Goal: Information Seeking & Learning: Learn about a topic

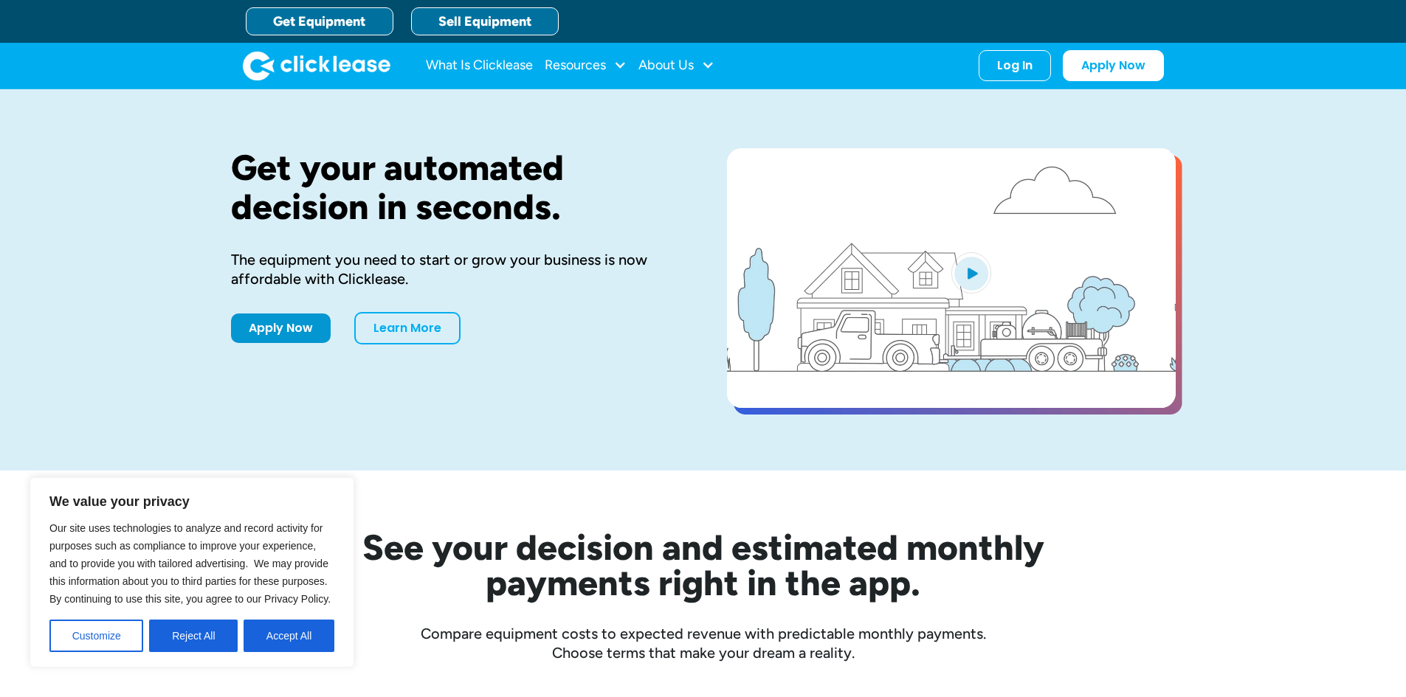
click at [487, 21] on link "Sell Equipment" at bounding box center [485, 21] width 148 height 28
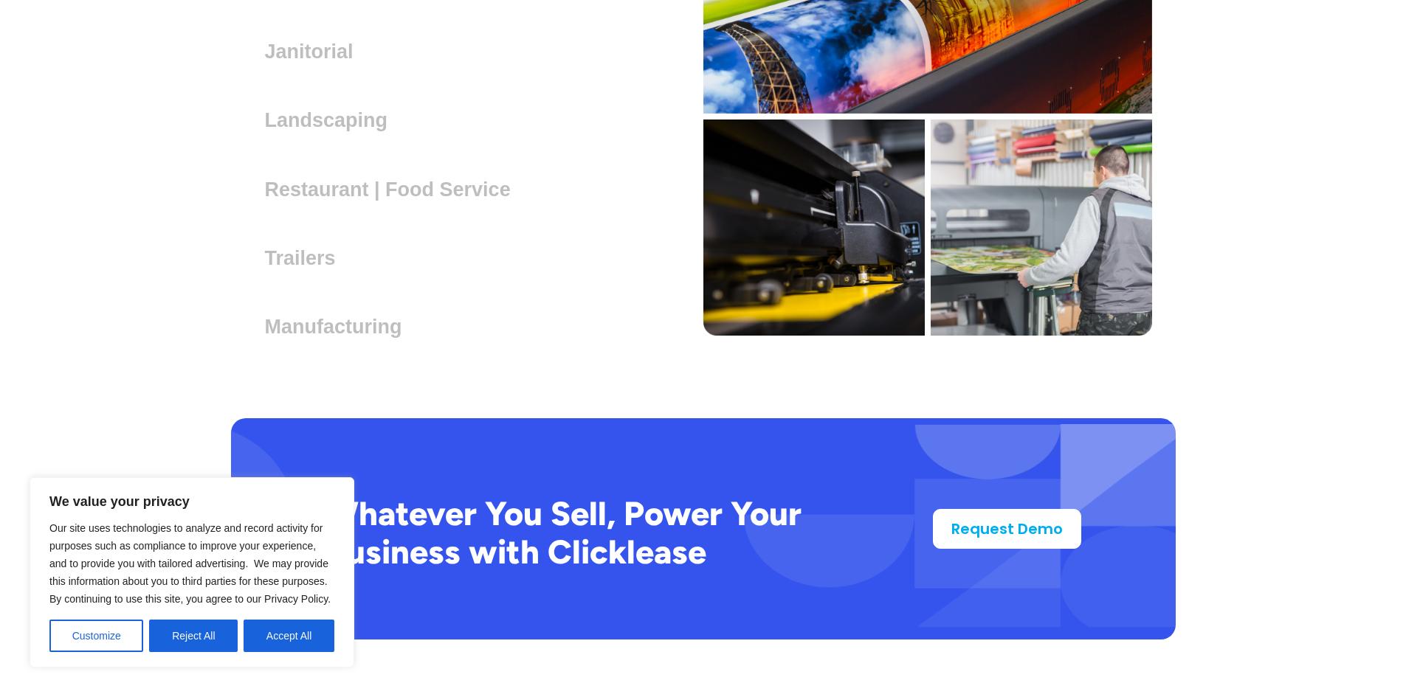
scroll to position [4574, 0]
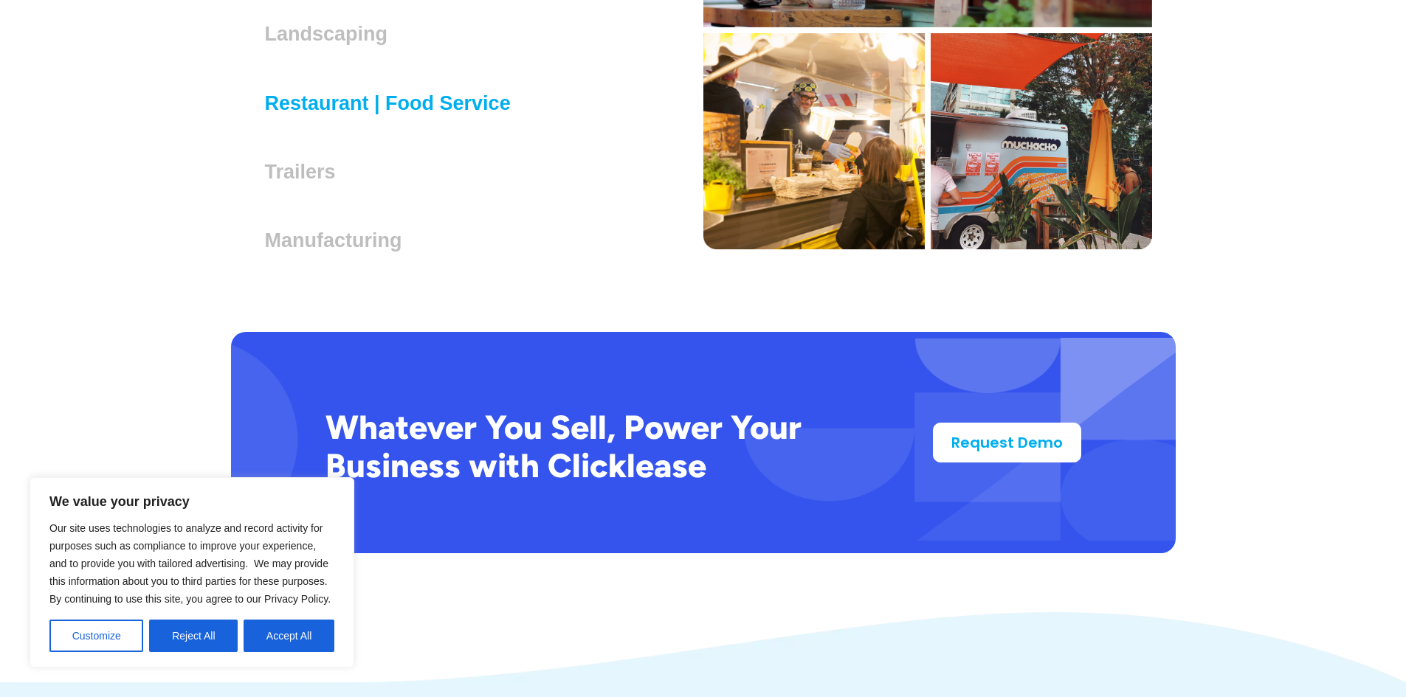
click at [438, 100] on h3 "Restaurant | Food Service" at bounding box center [393, 103] width 257 height 22
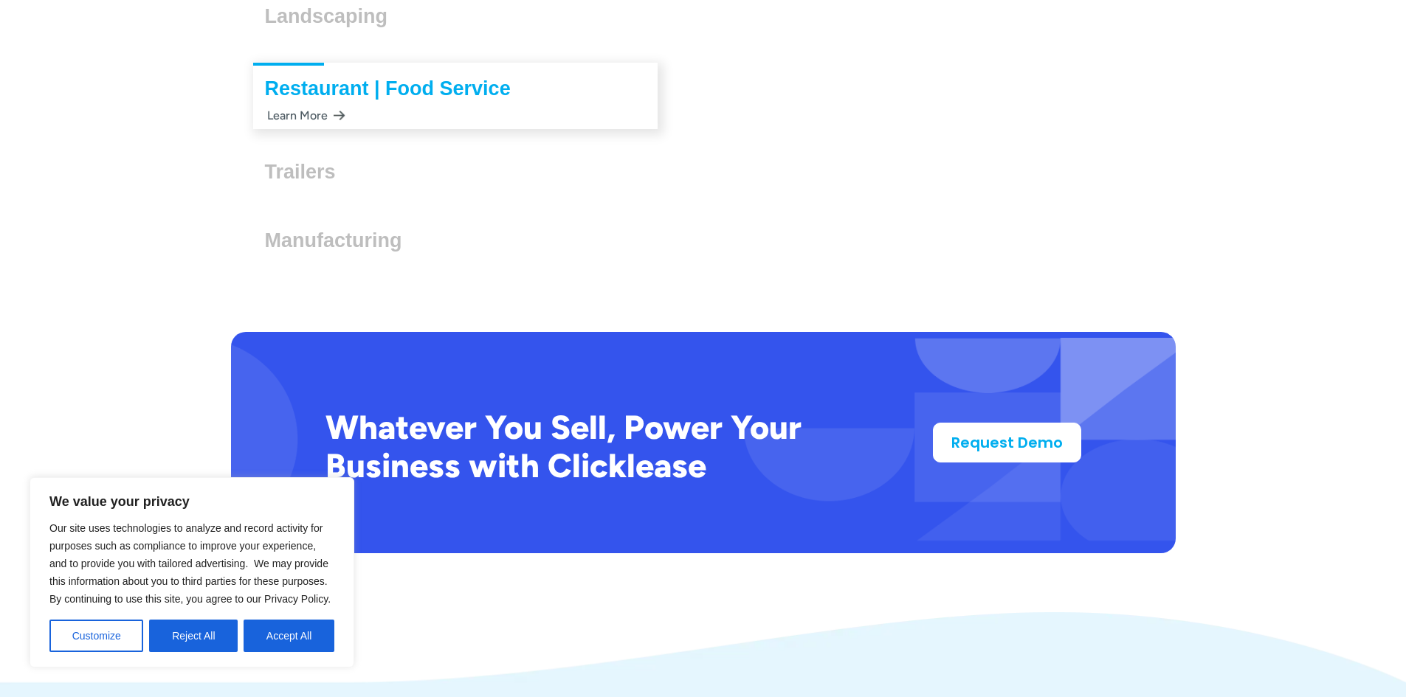
scroll to position [4557, 0]
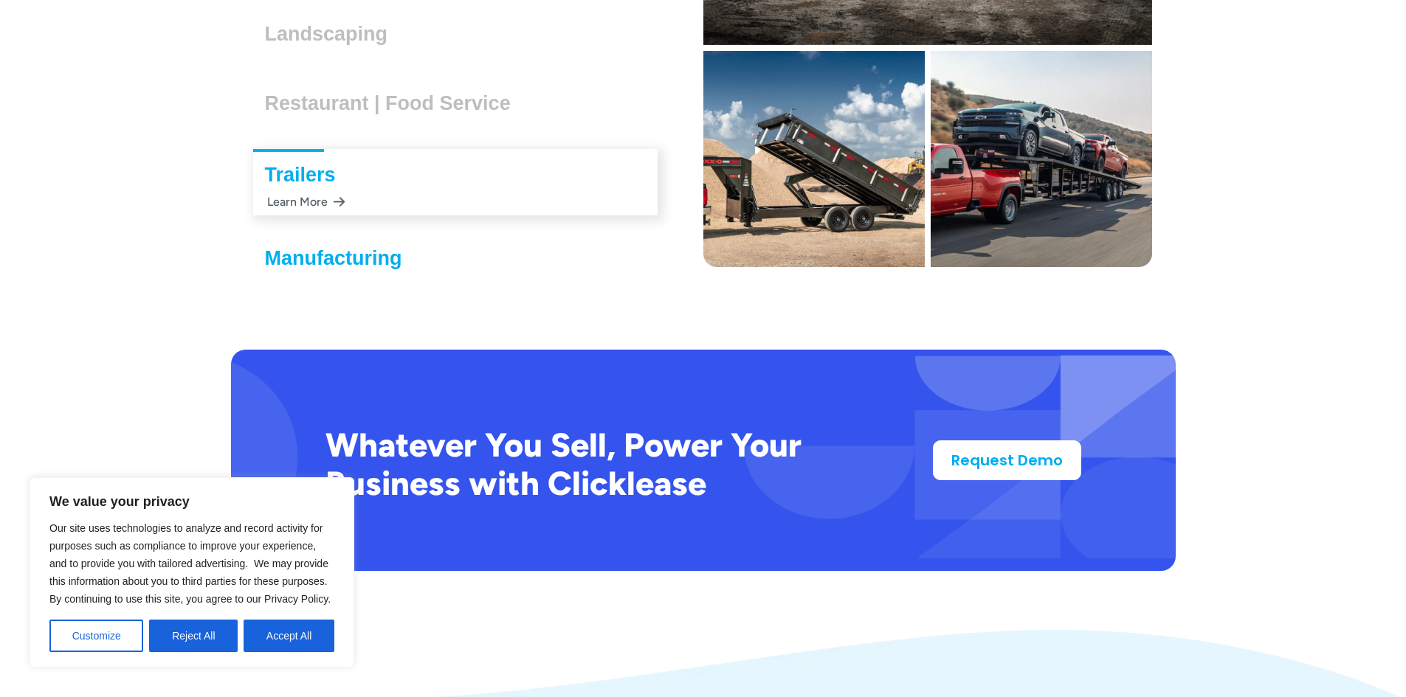
click at [362, 258] on h3 "Manufacturing" at bounding box center [339, 258] width 149 height 22
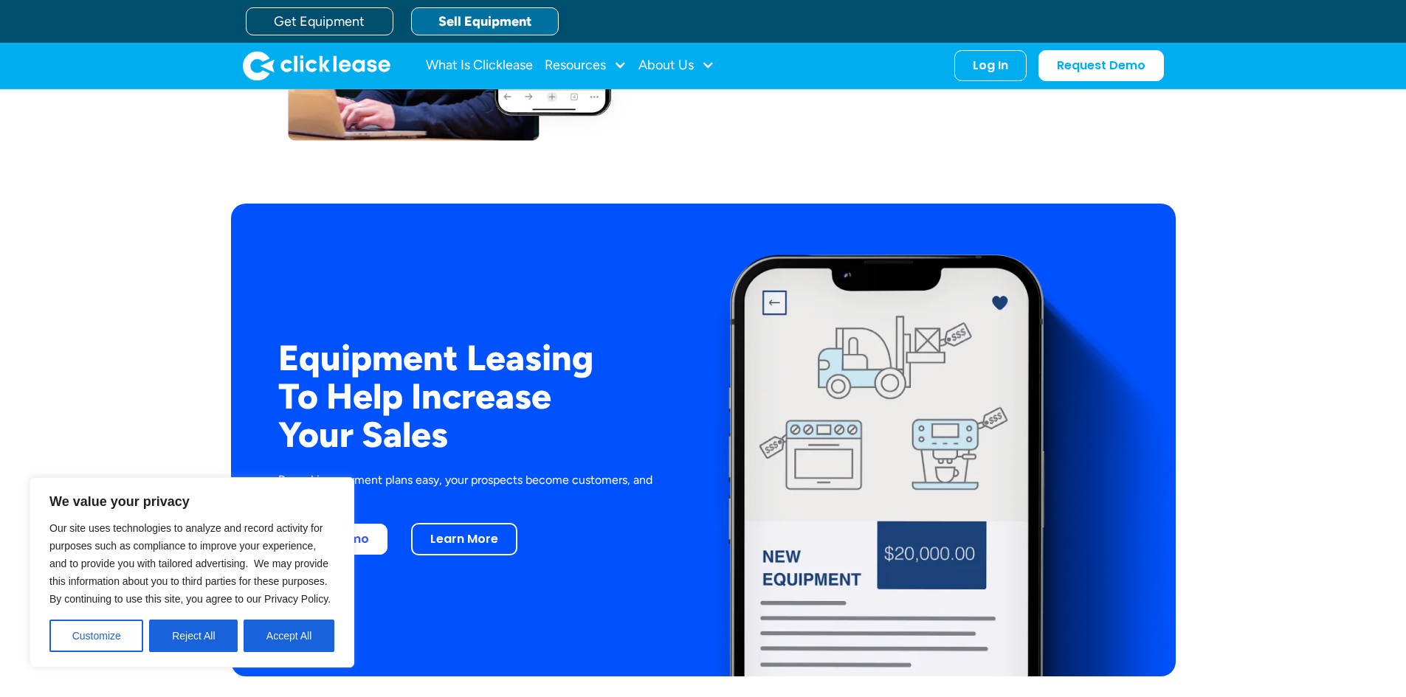
scroll to position [2509, 0]
